Goal: Information Seeking & Learning: Learn about a topic

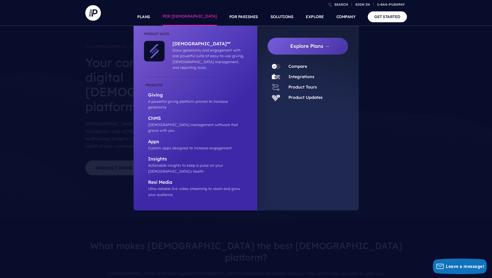
click at [211, 16] on link "FOR [DEMOGRAPHIC_DATA]" at bounding box center [190, 17] width 54 height 18
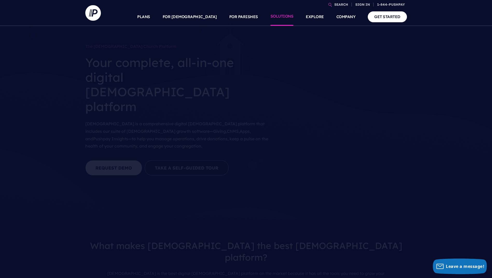
click at [287, 17] on link "SOLUTIONS" at bounding box center [281, 17] width 23 height 18
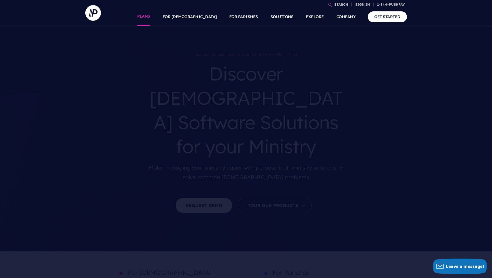
click at [150, 14] on link "PLANS" at bounding box center [143, 17] width 13 height 18
